Goal: Task Accomplishment & Management: Manage account settings

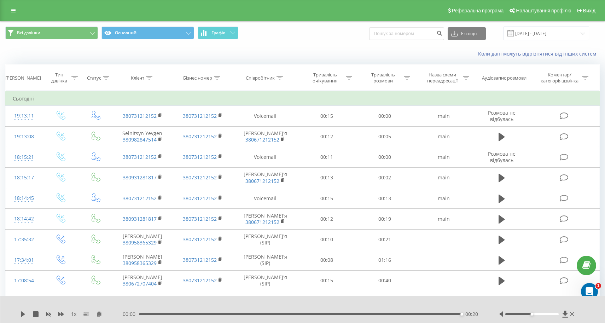
click at [106, 80] on icon at bounding box center [106, 78] width 6 height 4
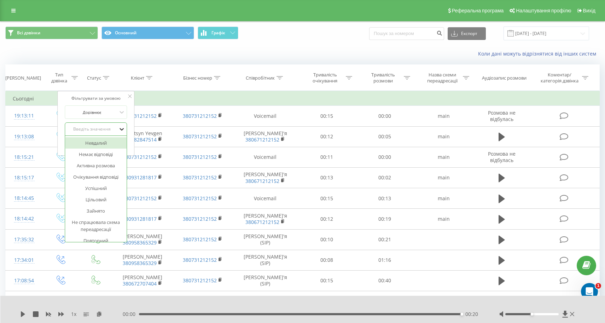
click at [122, 133] on icon at bounding box center [121, 128] width 7 height 7
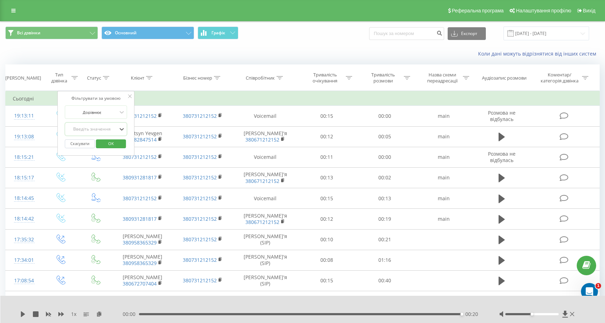
click at [131, 98] on icon at bounding box center [130, 96] width 4 height 4
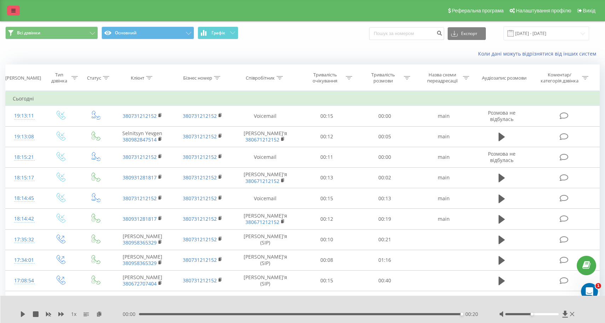
click at [14, 13] on icon at bounding box center [13, 10] width 4 height 5
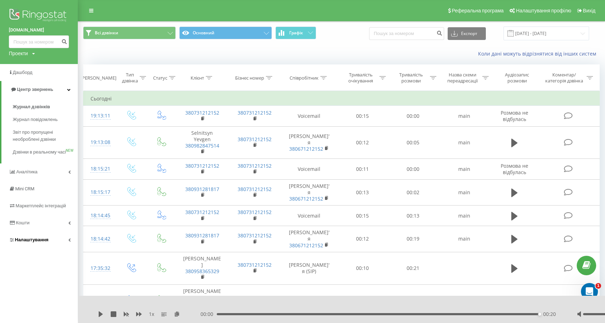
click at [33, 240] on span "Налаштування" at bounding box center [32, 239] width 34 height 5
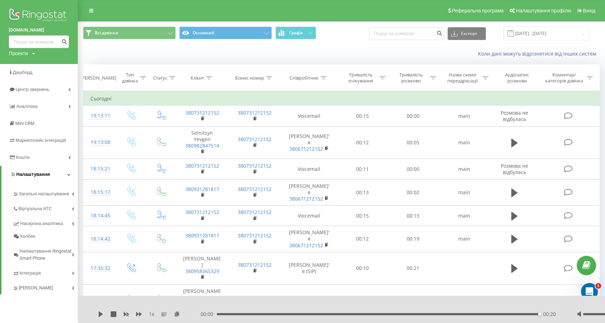
click at [66, 170] on link "Налаштування" at bounding box center [39, 174] width 76 height 17
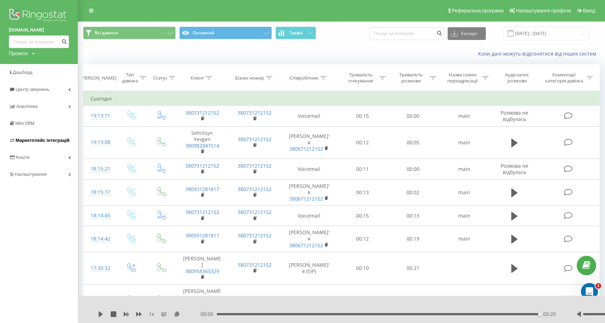
click at [64, 138] on span "Маркетплейс інтеграцій" at bounding box center [43, 139] width 54 height 5
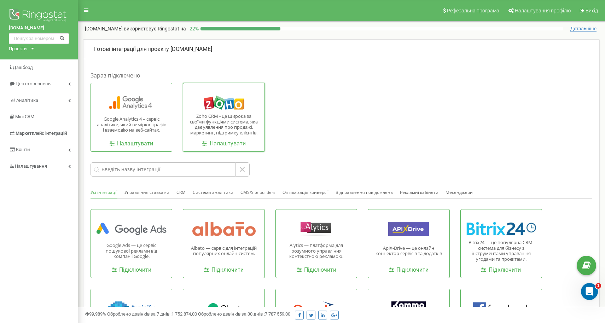
click at [229, 143] on link "Налаштувати" at bounding box center [223, 144] width 43 height 8
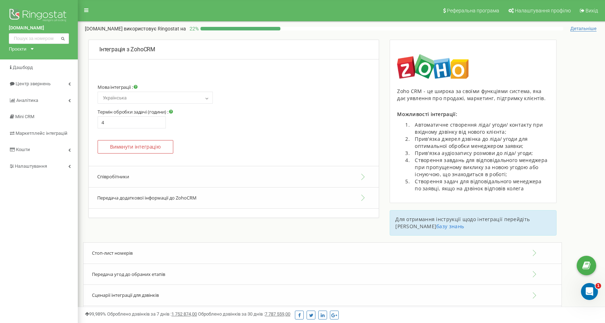
scroll to position [12, 0]
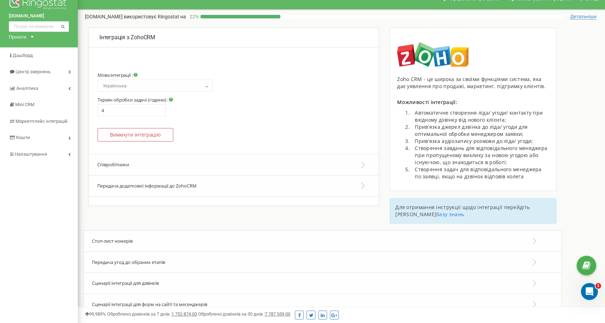
click at [362, 162] on button "Співробітники" at bounding box center [234, 165] width 290 height 22
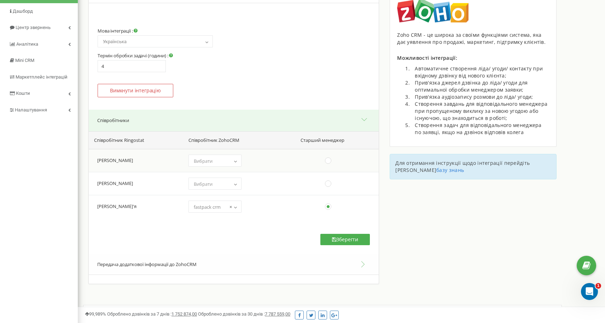
scroll to position [59, 0]
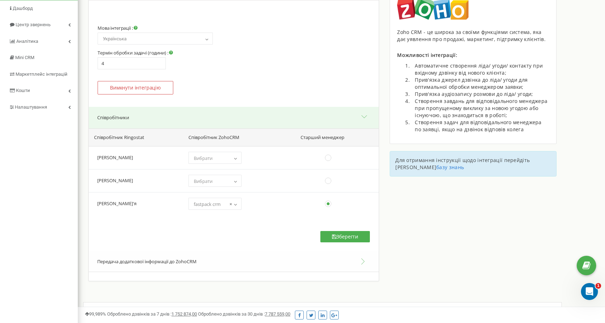
click at [364, 114] on button "Співробітники" at bounding box center [234, 118] width 290 height 22
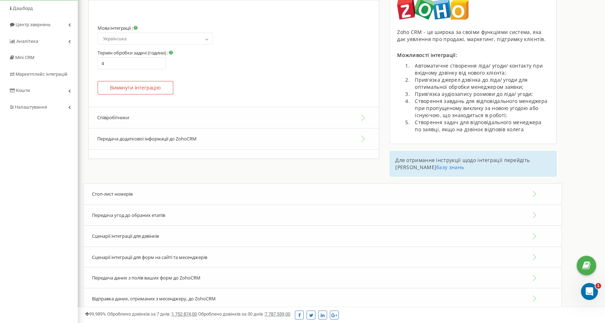
click at [362, 138] on button "Передача додаткової інформації до ZohoCRM" at bounding box center [234, 138] width 290 height 21
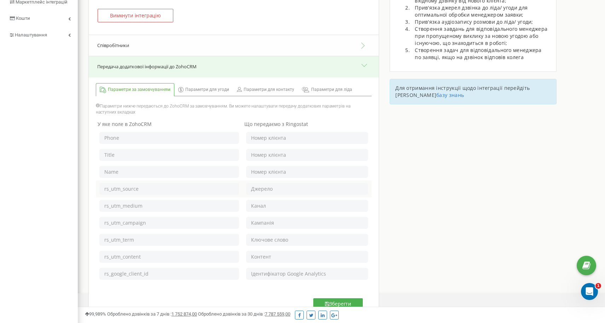
scroll to position [133, 0]
click at [210, 86] on span "Параметри для угоди" at bounding box center [207, 88] width 44 height 6
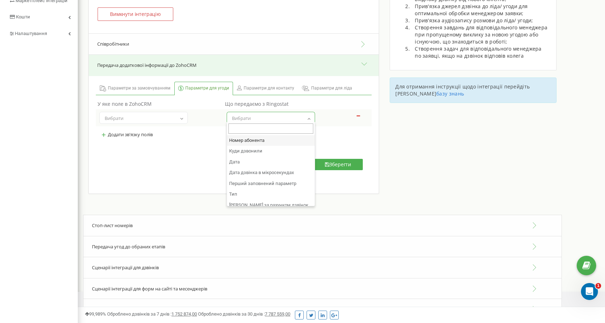
click at [310, 116] on b at bounding box center [309, 118] width 6 height 4
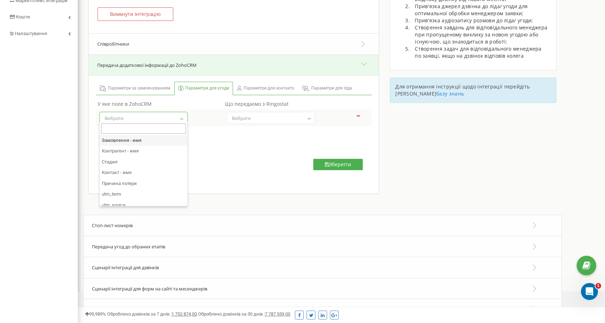
click at [183, 117] on b at bounding box center [182, 118] width 6 height 4
select select "Source"
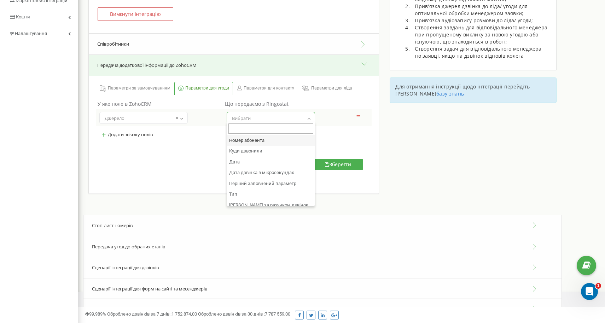
click at [310, 117] on b at bounding box center [309, 118] width 6 height 4
select select "utm_source"
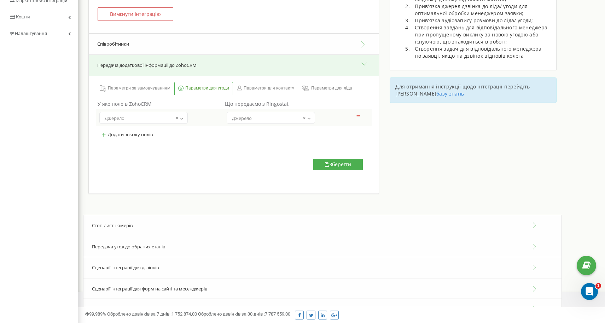
select select
click at [177, 116] on span "Вибрати" at bounding box center [143, 118] width 83 height 10
select select
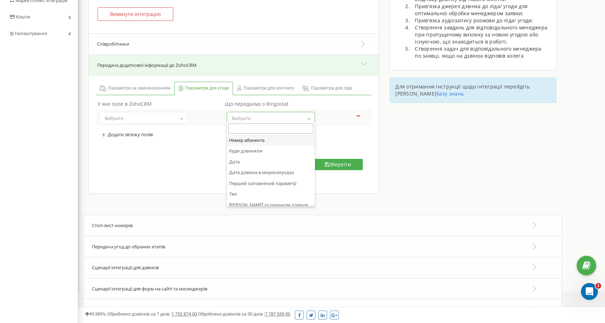
click at [304, 116] on span "Вибрати" at bounding box center [270, 118] width 83 height 10
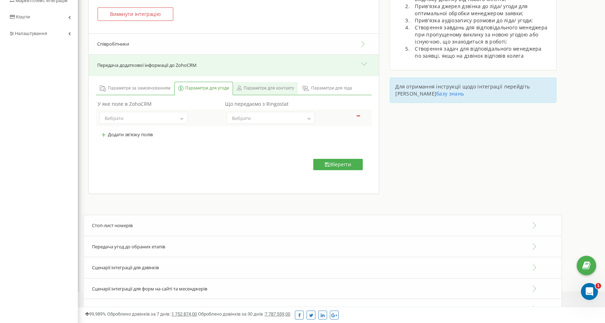
click at [272, 89] on span "Параметри для контакту" at bounding box center [268, 88] width 51 height 6
click at [308, 116] on b at bounding box center [309, 118] width 6 height 4
click at [323, 87] on span "Параметри для ліда" at bounding box center [331, 88] width 41 height 6
click at [365, 64] on button "Передача додаткової інформації до ZohoCRM" at bounding box center [234, 65] width 290 height 21
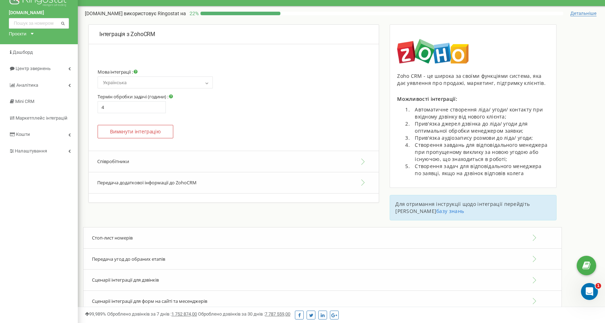
scroll to position [15, 0]
click at [69, 133] on icon at bounding box center [69, 135] width 2 height 4
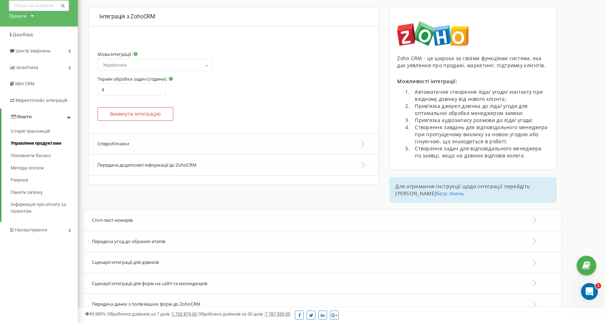
scroll to position [37, 0]
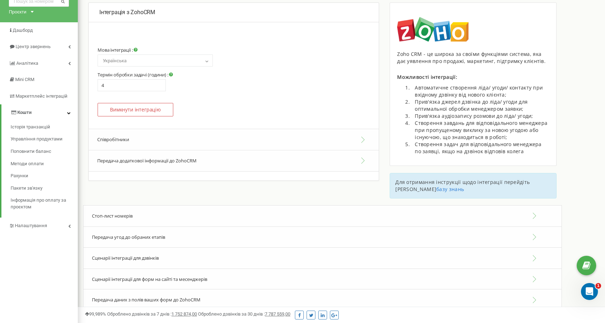
click at [69, 111] on icon at bounding box center [69, 113] width 4 height 4
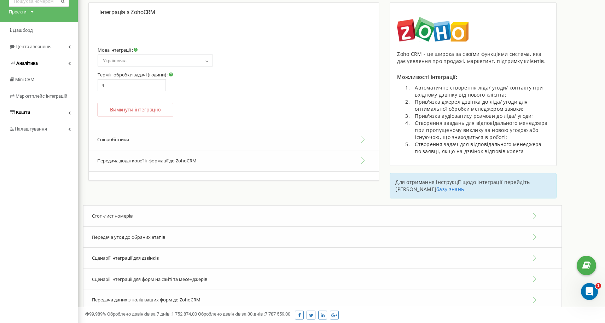
click at [69, 62] on icon at bounding box center [69, 63] width 2 height 4
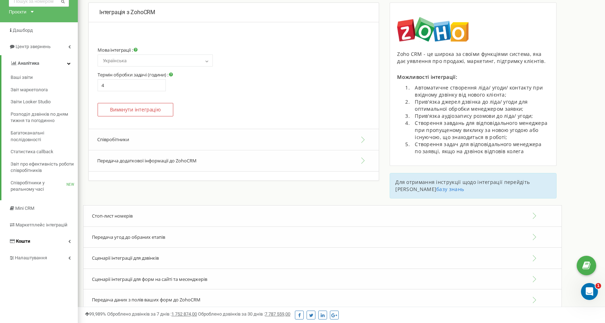
click at [69, 62] on icon at bounding box center [69, 63] width 4 height 4
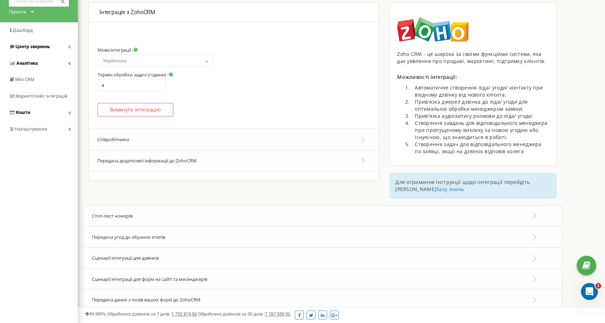
click at [68, 46] on icon at bounding box center [69, 47] width 2 height 4
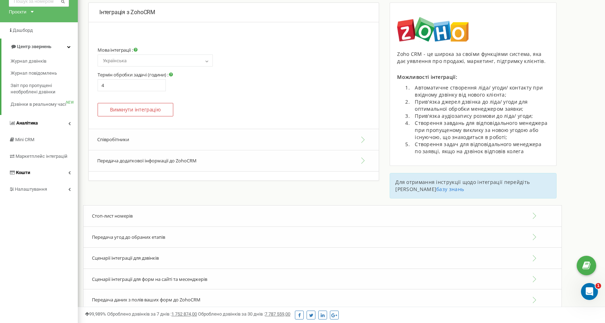
click at [68, 46] on icon at bounding box center [69, 47] width 4 height 4
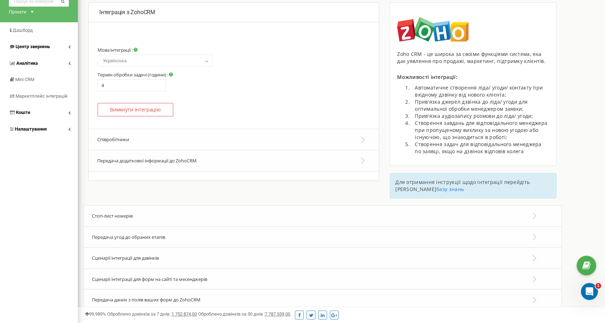
click at [69, 128] on icon at bounding box center [69, 129] width 2 height 4
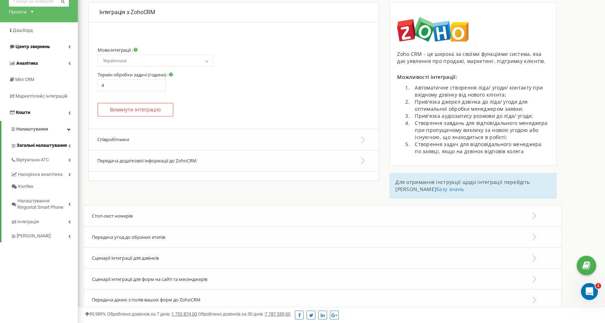
click at [62, 143] on span "Загальні налаштування" at bounding box center [42, 145] width 50 height 7
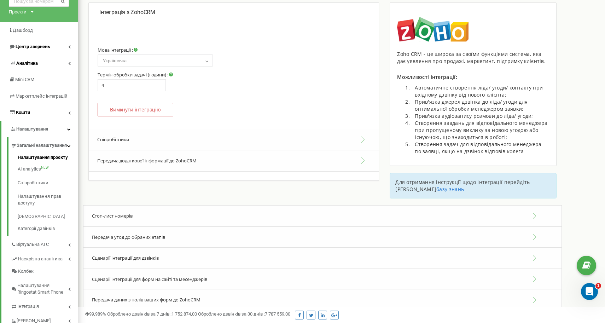
click at [56, 162] on link "Налаштування проєкту" at bounding box center [48, 158] width 60 height 8
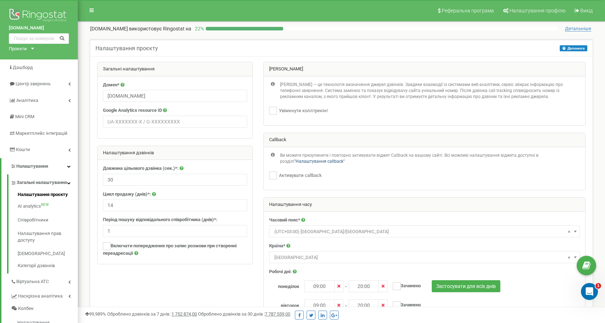
click at [316, 160] on link ""Налаштування callback"" at bounding box center [319, 161] width 51 height 5
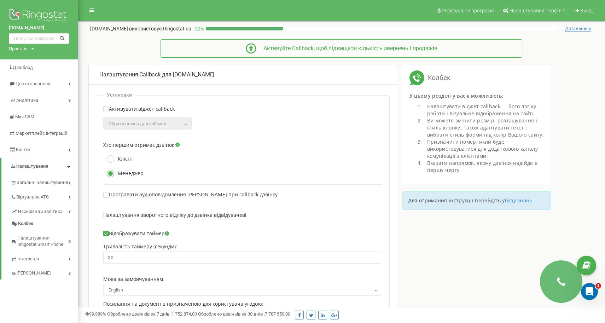
click at [186, 123] on b at bounding box center [186, 124] width 6 height 4
click at [184, 124] on b at bounding box center [186, 124] width 6 height 4
click at [108, 107] on ins at bounding box center [106, 109] width 5 height 5
click at [180, 122] on span "Обрати номер для сallback" at bounding box center [147, 124] width 83 height 10
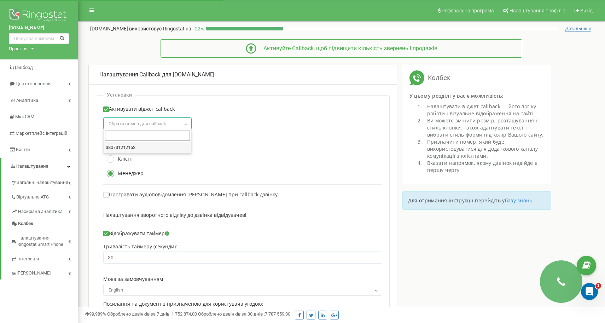
click at [104, 108] on ins at bounding box center [106, 109] width 4 height 4
checkbox input "false"
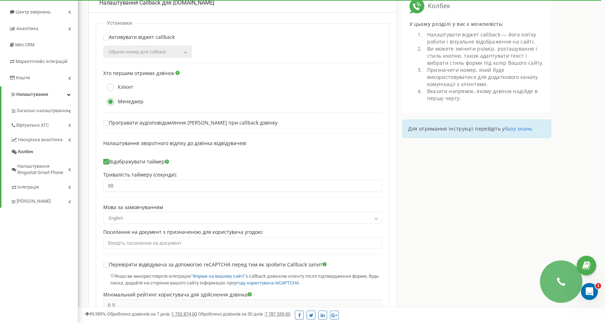
scroll to position [75, 0]
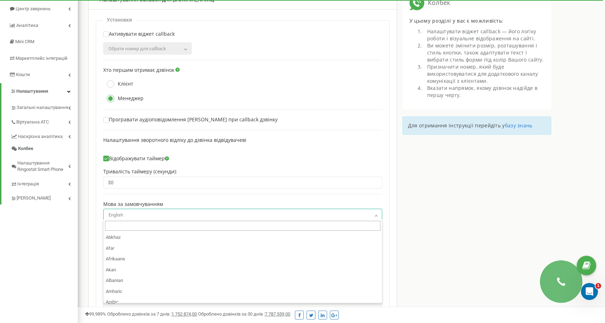
click at [377, 213] on b at bounding box center [376, 215] width 6 height 4
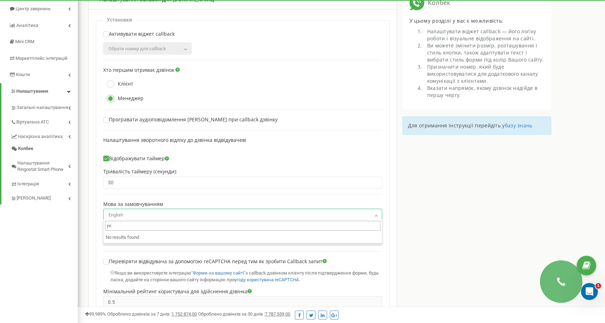
type input "у"
type input "uk"
select select "uk"
click at [205, 240] on input "text" at bounding box center [242, 240] width 279 height 12
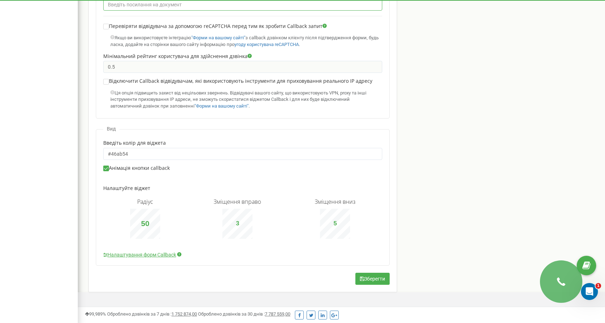
scroll to position [310, 0]
click at [139, 251] on link "Налаштування форм Callback" at bounding box center [139, 254] width 73 height 7
click at [373, 274] on button "Зберегти" at bounding box center [372, 278] width 34 height 12
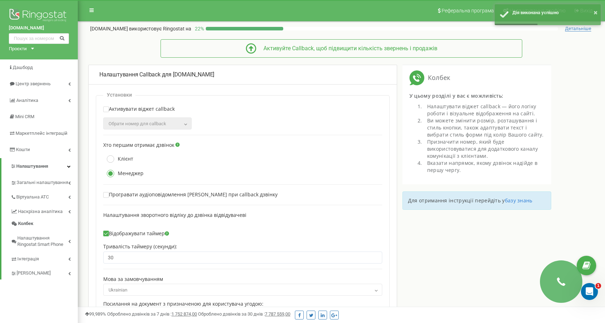
scroll to position [0, 0]
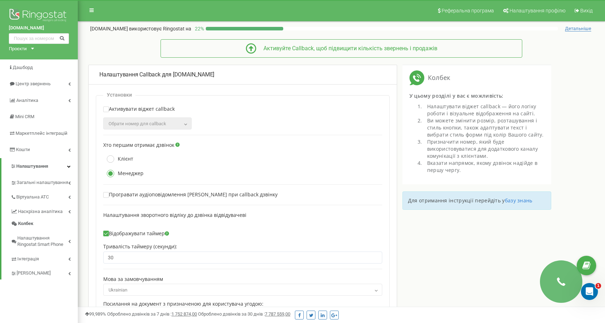
drag, startPoint x: 561, startPoint y: 284, endPoint x: 581, endPoint y: 232, distance: 55.8
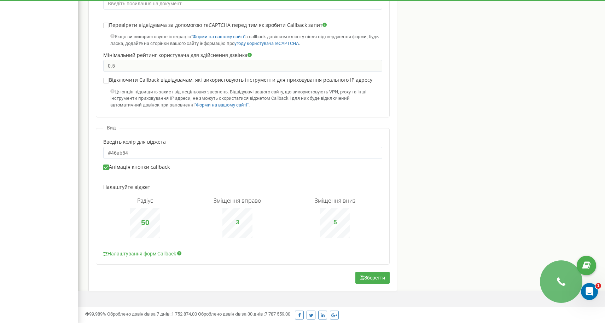
scroll to position [311, 0]
click at [143, 218] on input "50" at bounding box center [145, 223] width 16 height 10
click at [372, 275] on button "Зберегти" at bounding box center [372, 278] width 34 height 12
click at [166, 251] on link "Налаштування форм Callback" at bounding box center [139, 253] width 73 height 7
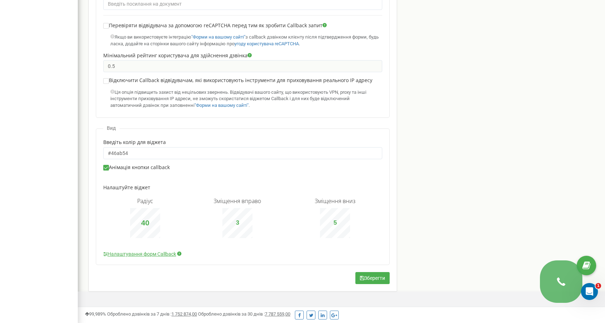
click at [147, 219] on input "40" at bounding box center [145, 223] width 16 height 10
type input "4"
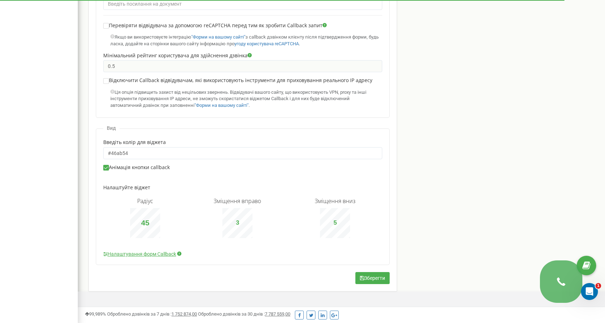
type input "4"
type input "50"
click at [370, 275] on button "Зберегти" at bounding box center [372, 278] width 34 height 12
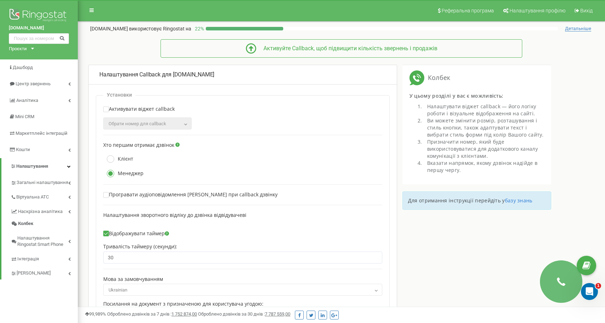
scroll to position [0, 0]
click at [517, 201] on link "базу знань" at bounding box center [519, 200] width 28 height 7
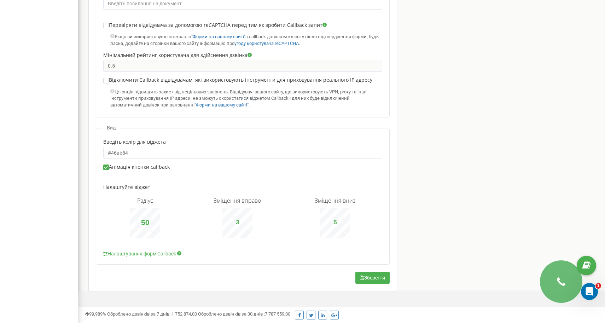
scroll to position [311, 0]
click at [147, 250] on link "Налаштування форм Callback" at bounding box center [139, 253] width 73 height 7
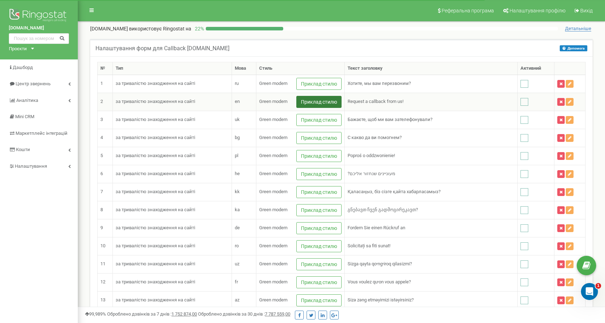
click at [325, 101] on button "Приклад стилю" at bounding box center [318, 102] width 45 height 12
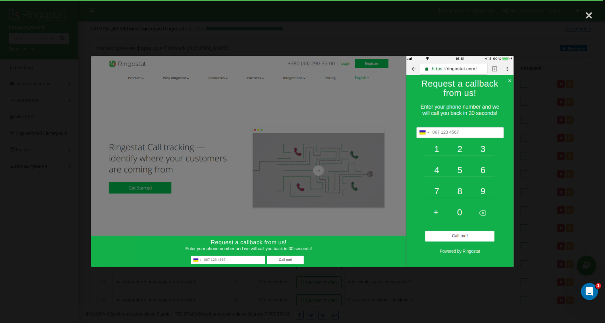
click at [589, 14] on span "×" at bounding box center [588, 15] width 7 height 20
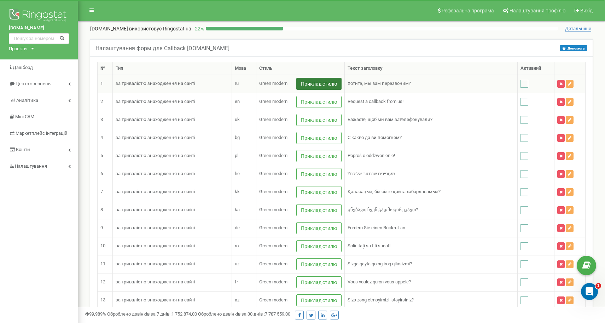
click at [332, 82] on button "Приклад стилю" at bounding box center [318, 84] width 45 height 12
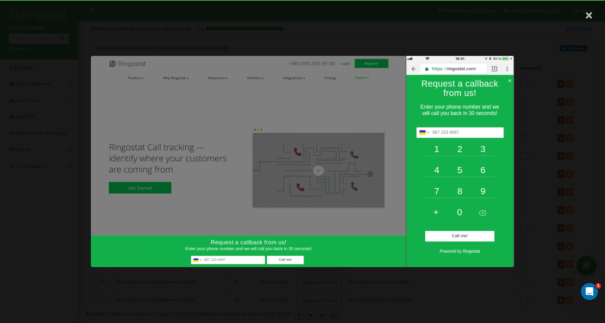
click at [588, 15] on span "×" at bounding box center [588, 15] width 7 height 20
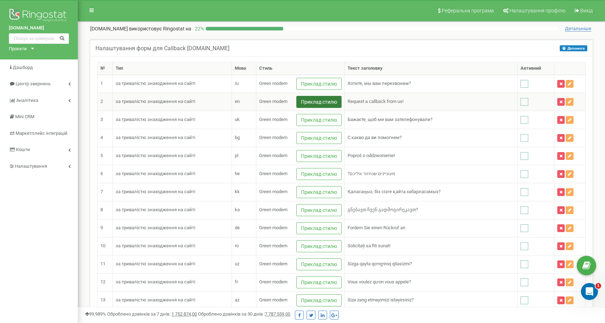
click at [326, 101] on button "Приклад стилю" at bounding box center [318, 102] width 45 height 12
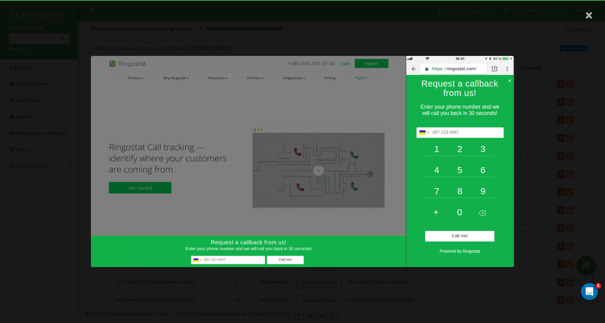
click at [590, 16] on span "×" at bounding box center [588, 15] width 7 height 20
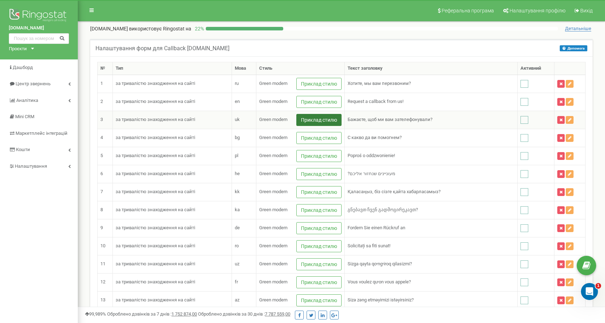
click at [326, 120] on button "Приклад стилю" at bounding box center [318, 120] width 45 height 12
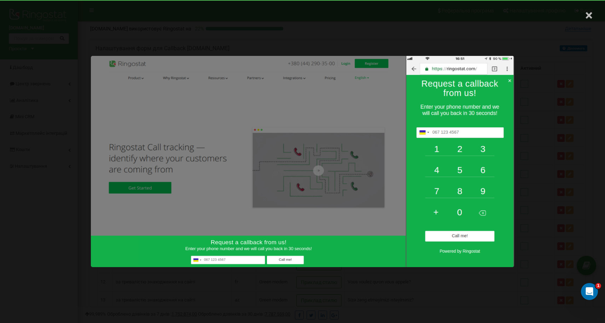
click at [590, 16] on span "×" at bounding box center [588, 15] width 7 height 20
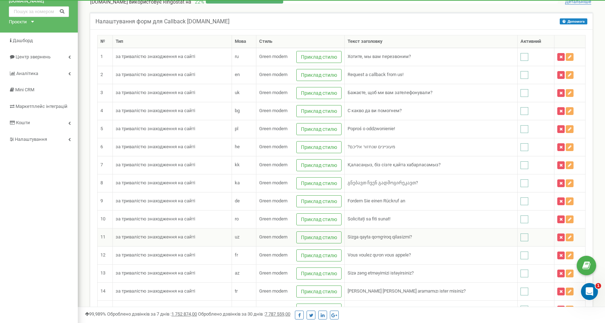
scroll to position [37, 0]
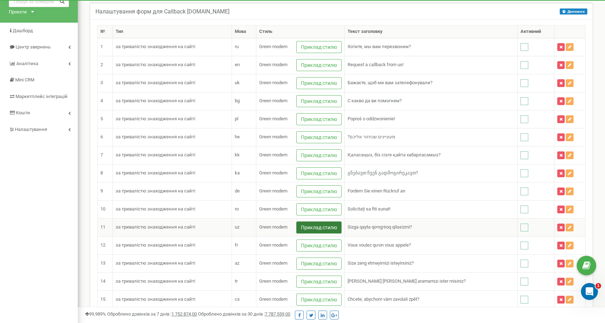
click at [341, 226] on button "Приклад стилю" at bounding box center [318, 227] width 45 height 12
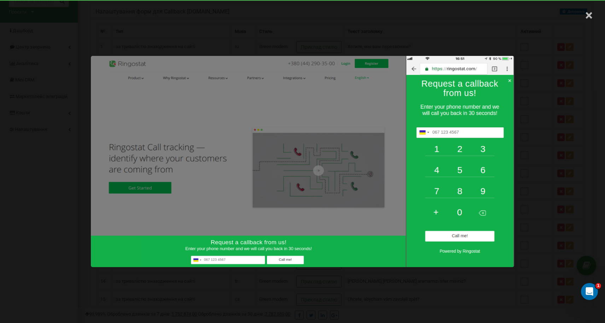
click at [589, 17] on span "×" at bounding box center [588, 15] width 7 height 20
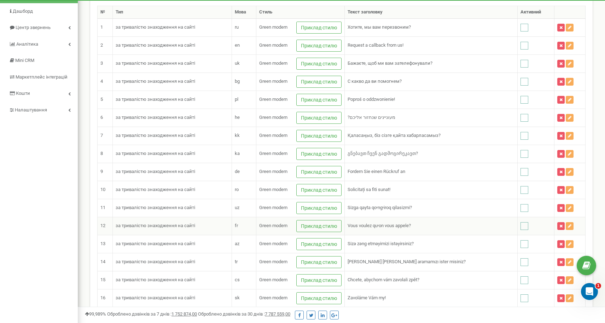
scroll to position [66, 0]
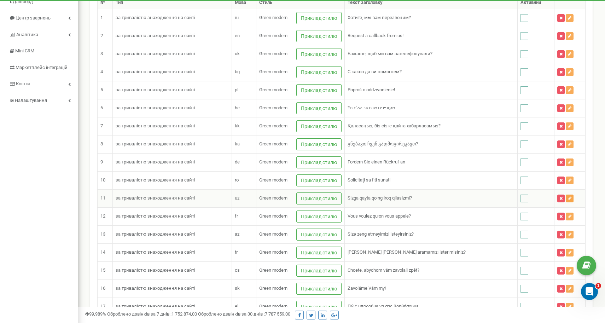
click at [567, 199] on icon at bounding box center [569, 198] width 4 height 4
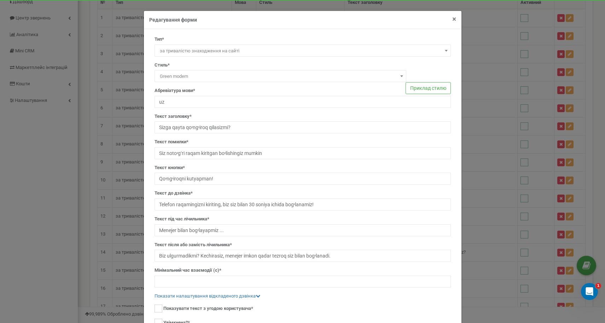
click at [453, 17] on span "×" at bounding box center [454, 19] width 4 height 8
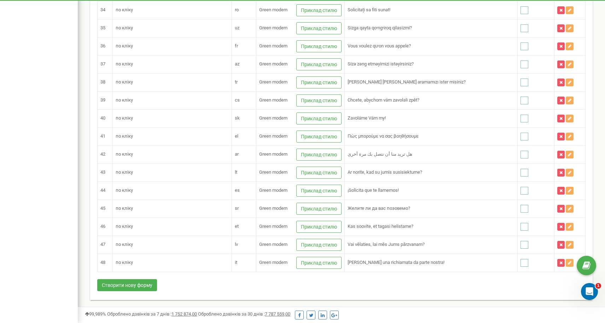
scroll to position [668, 0]
click at [135, 285] on button "Створити нову форму" at bounding box center [127, 285] width 60 height 12
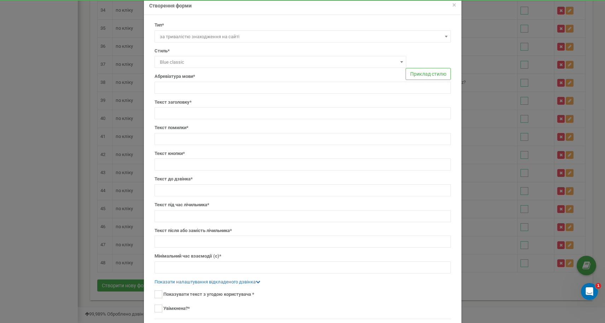
scroll to position [16, 0]
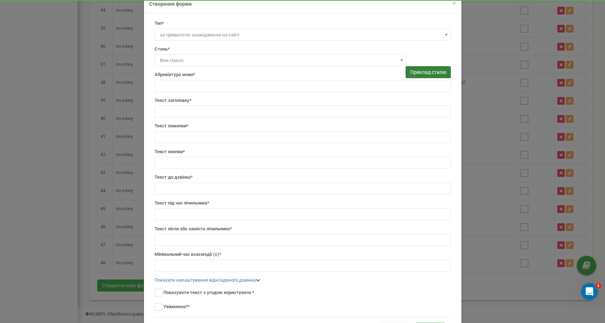
click at [423, 70] on button "Приклад стилю" at bounding box center [427, 72] width 45 height 12
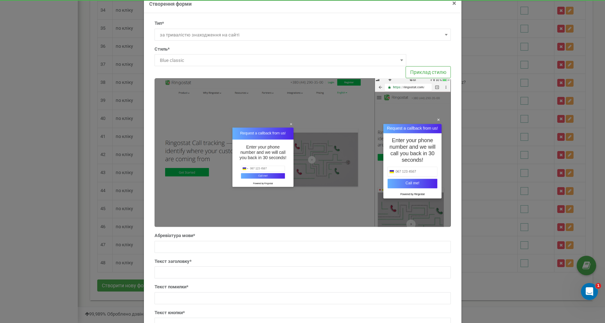
click at [455, 4] on span "×" at bounding box center [454, 3] width 4 height 8
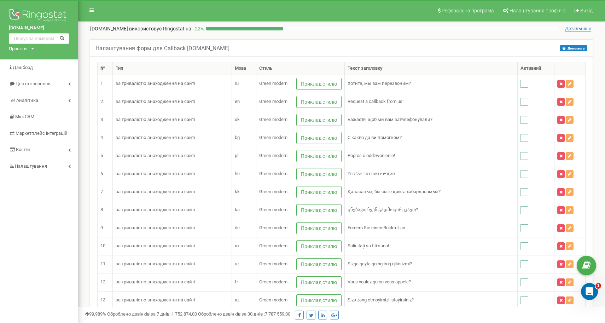
scroll to position [0, 0]
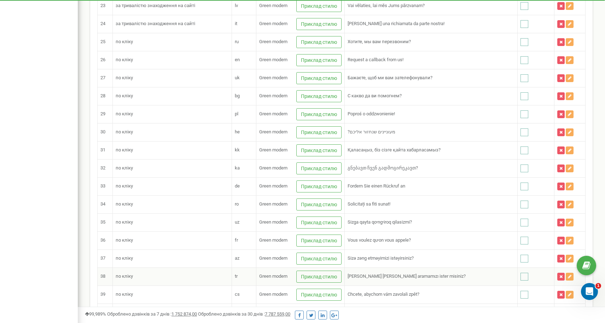
scroll to position [474, 0]
click at [397, 78] on td "Бажаєте, щоб ми вам зателефонували?" at bounding box center [430, 78] width 173 height 18
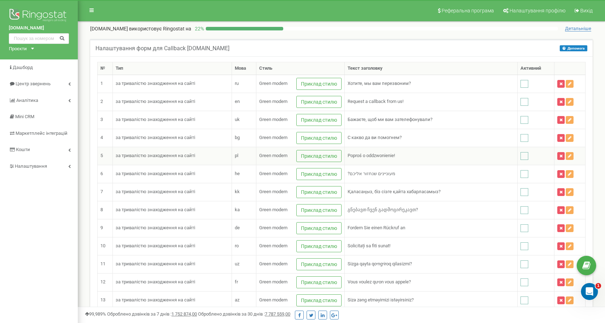
scroll to position [0, 0]
click at [44, 16] on img at bounding box center [39, 16] width 60 height 18
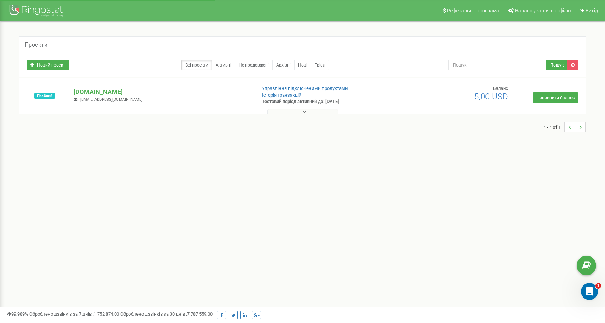
click at [43, 7] on div at bounding box center [37, 11] width 57 height 17
click at [303, 111] on icon at bounding box center [303, 111] width 3 height 5
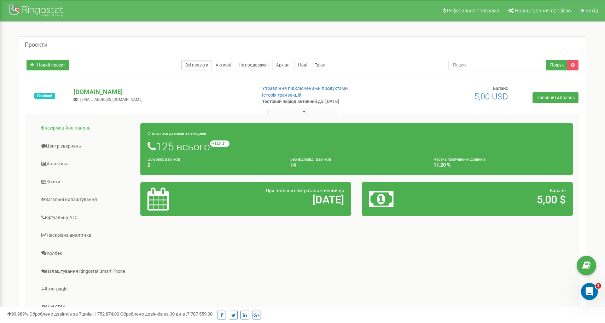
click at [79, 128] on link "Інформаційна панель" at bounding box center [86, 127] width 108 height 17
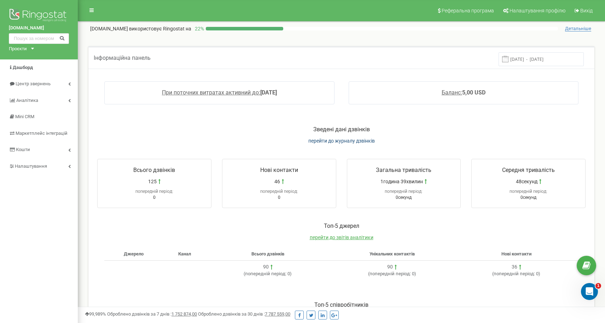
click at [344, 139] on span "перейти до журналу дзвінків" at bounding box center [341, 141] width 66 height 6
